Goal: Browse casually

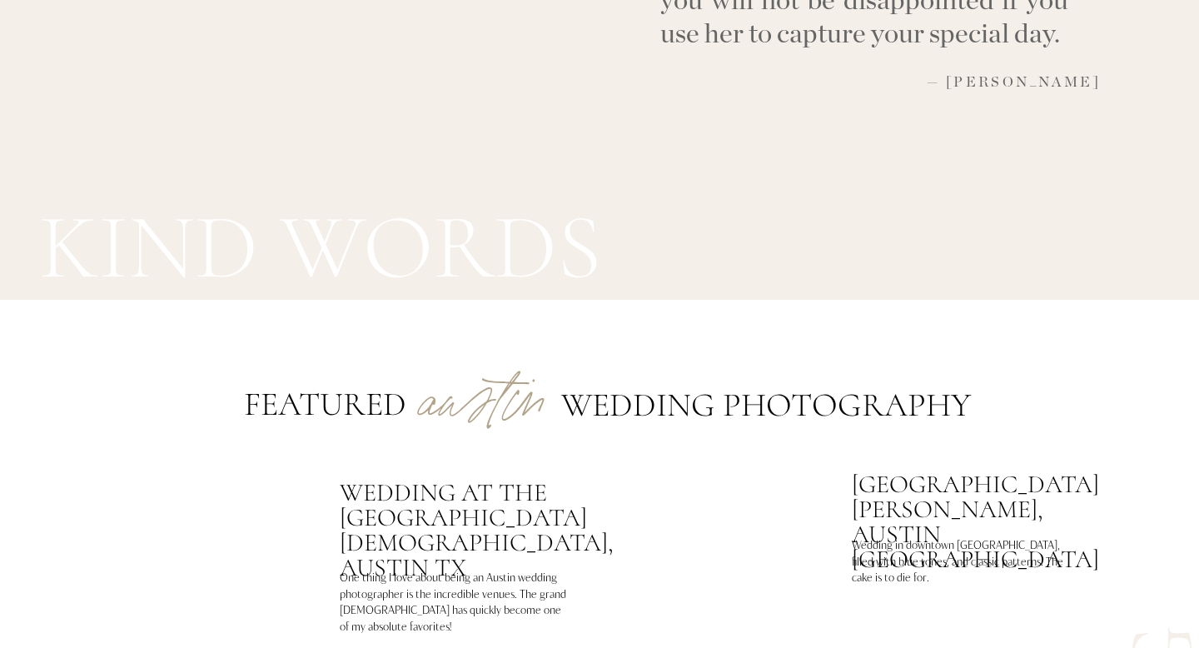
scroll to position [4847, 0]
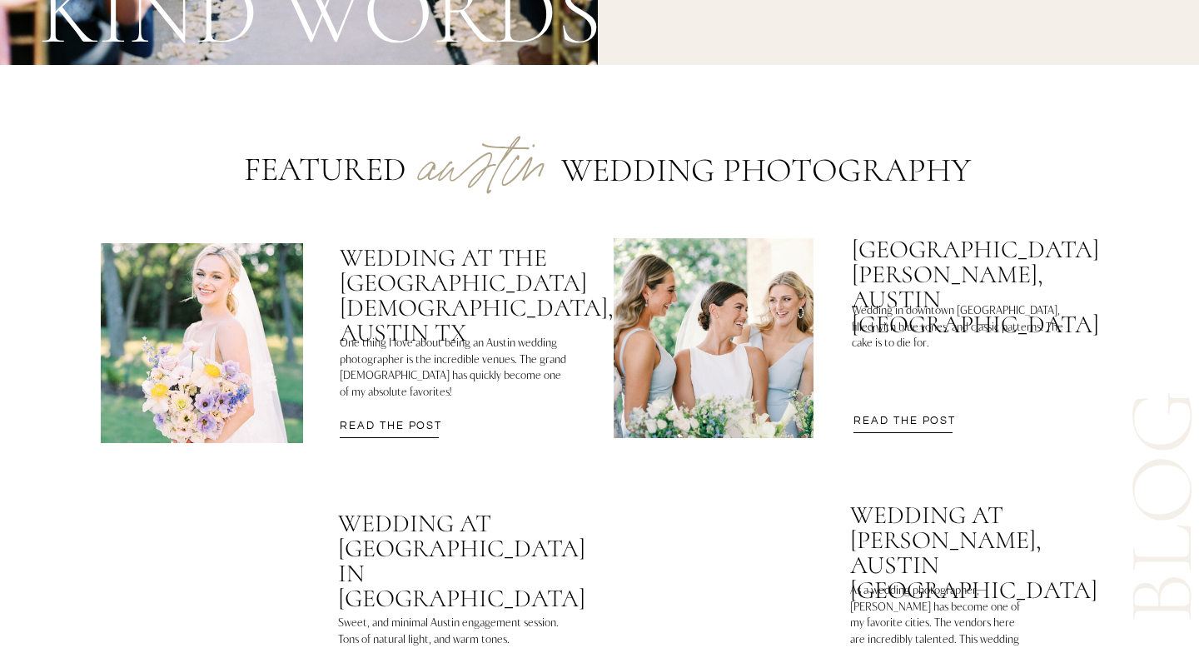
click at [468, 336] on h3 "One thing I love about being an Austin wedding photographer is the incredible v…" at bounding box center [455, 369] width 231 height 68
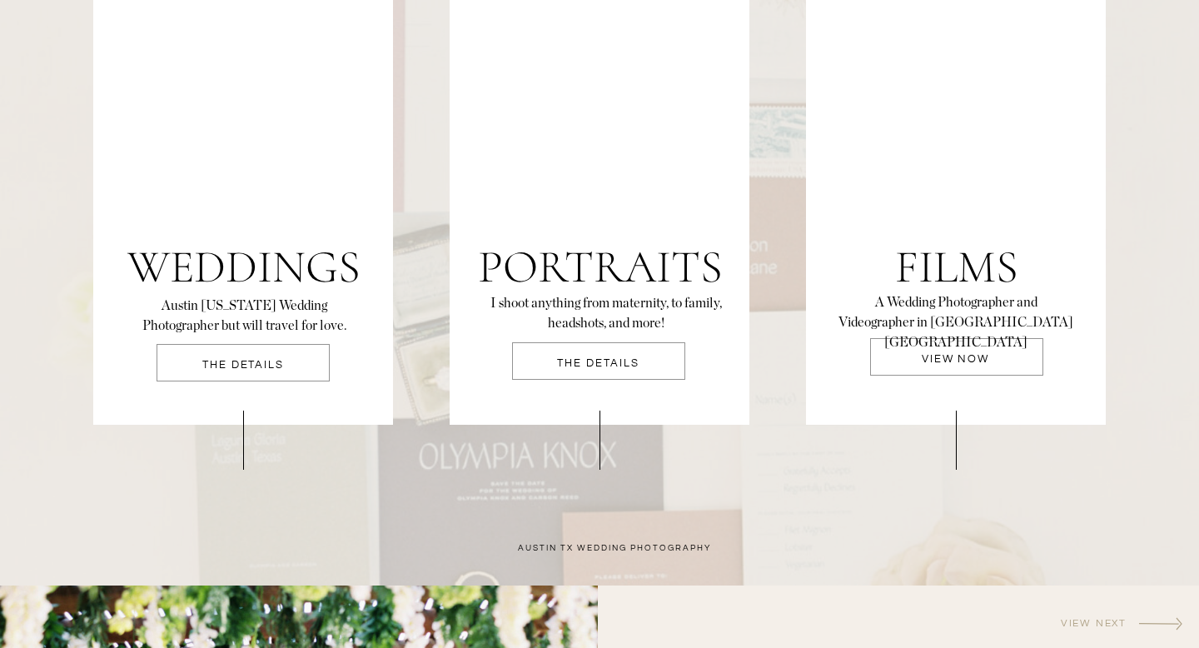
scroll to position [3623, 0]
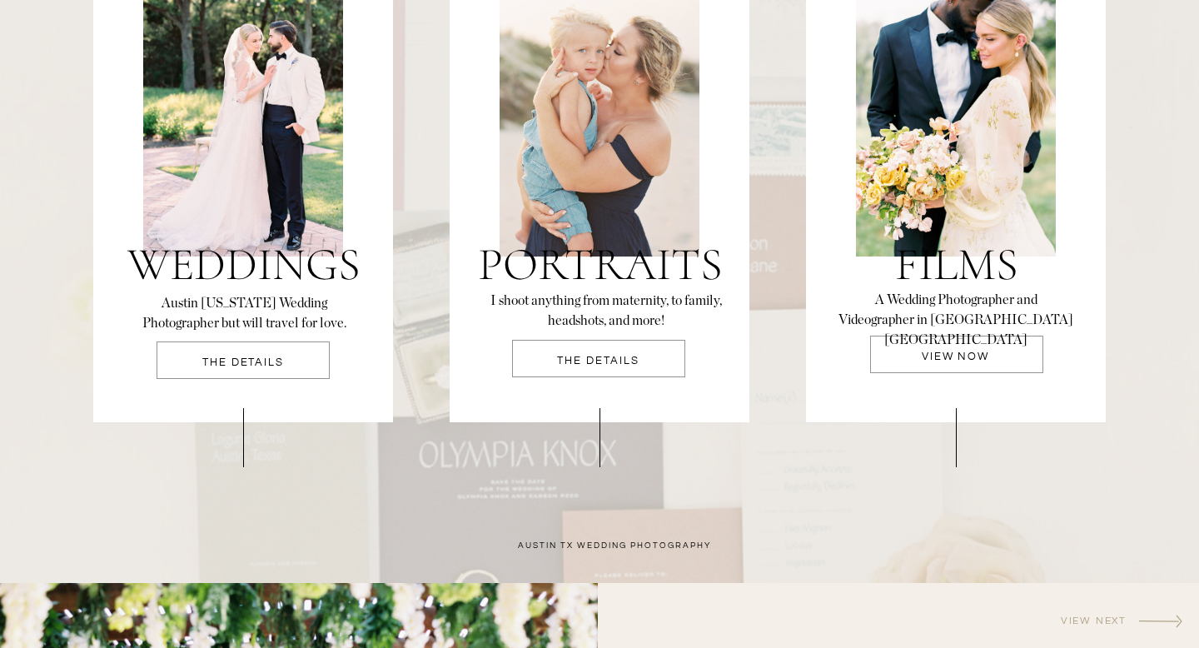
click at [362, 311] on div at bounding box center [243, 180] width 300 height 483
